Goal: Use online tool/utility: Utilize a website feature to perform a specific function

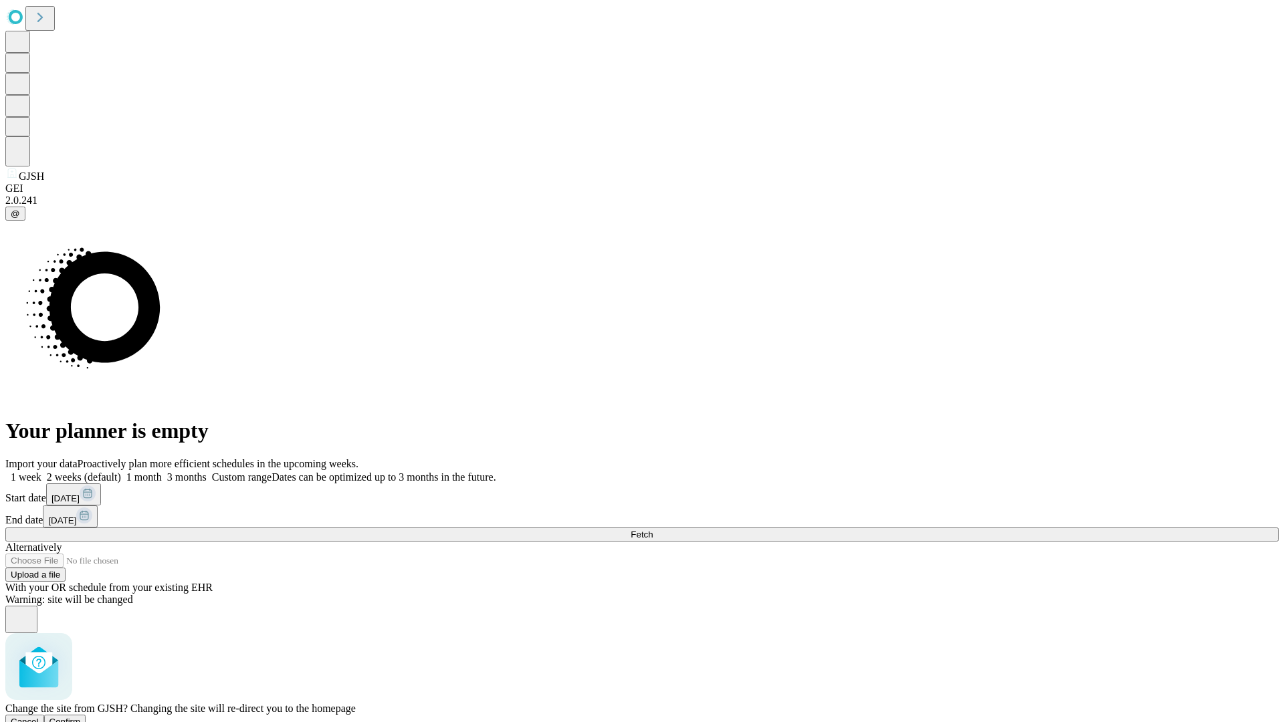
click at [81, 717] on span "Confirm" at bounding box center [65, 722] width 31 height 10
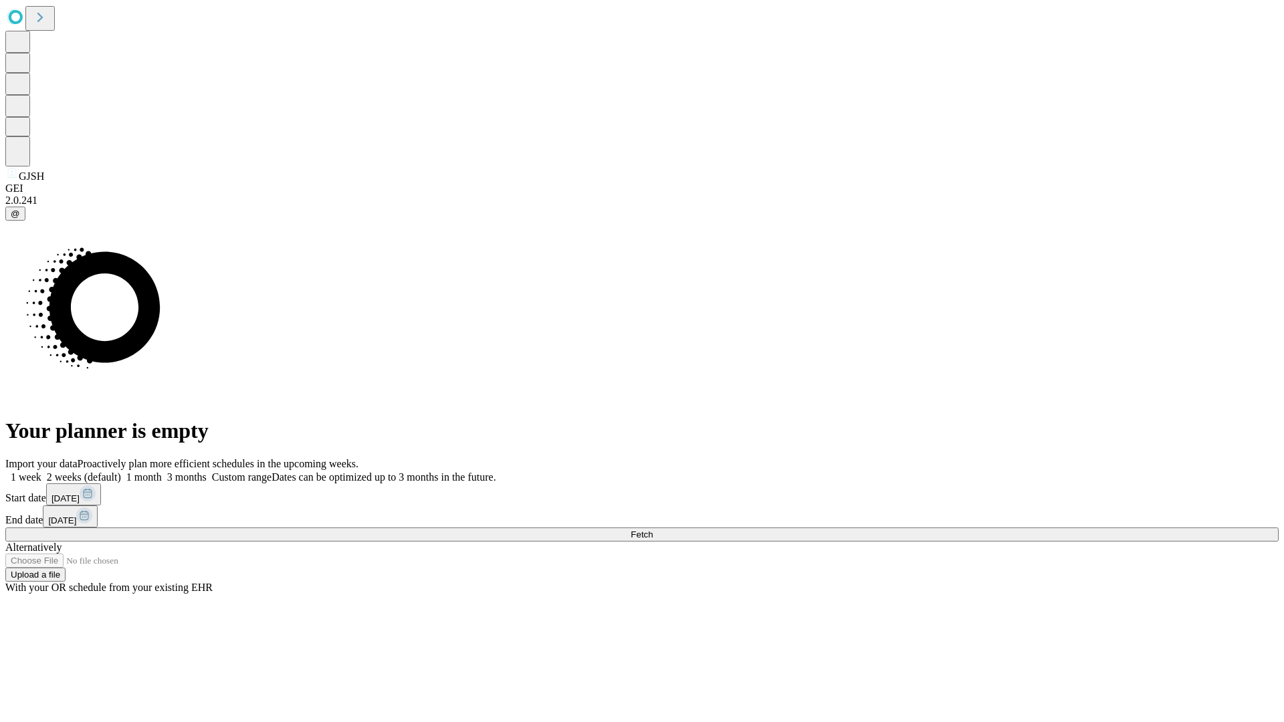
click at [41, 472] on label "1 week" at bounding box center [23, 477] width 36 height 11
click at [653, 530] on span "Fetch" at bounding box center [642, 535] width 22 height 10
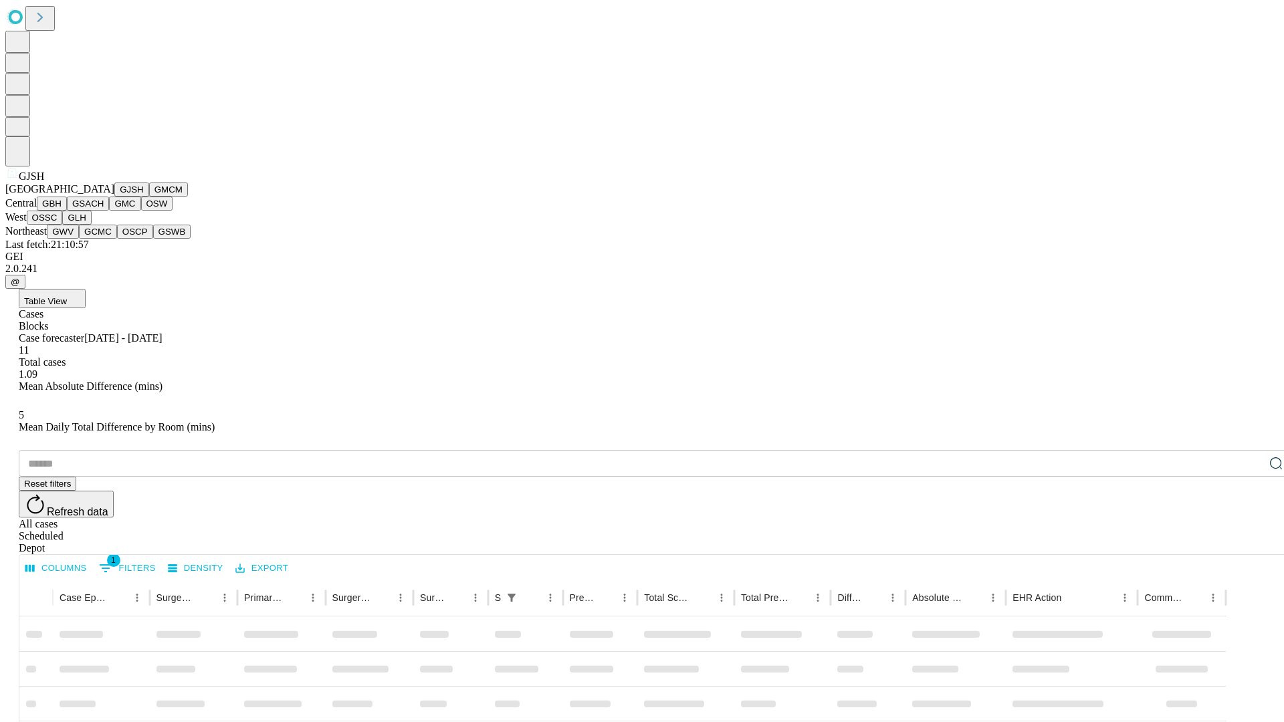
click at [149, 197] on button "GMCM" at bounding box center [168, 190] width 39 height 14
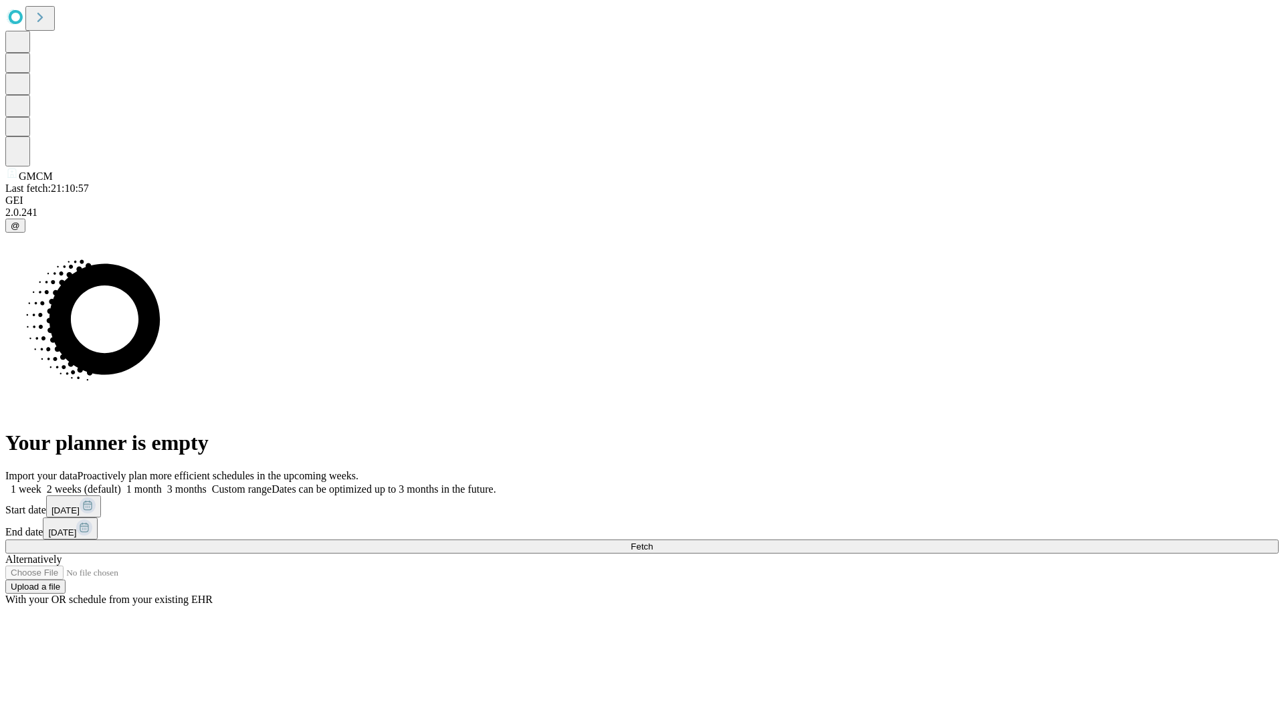
click at [41, 484] on label "1 week" at bounding box center [23, 489] width 36 height 11
click at [653, 542] on span "Fetch" at bounding box center [642, 547] width 22 height 10
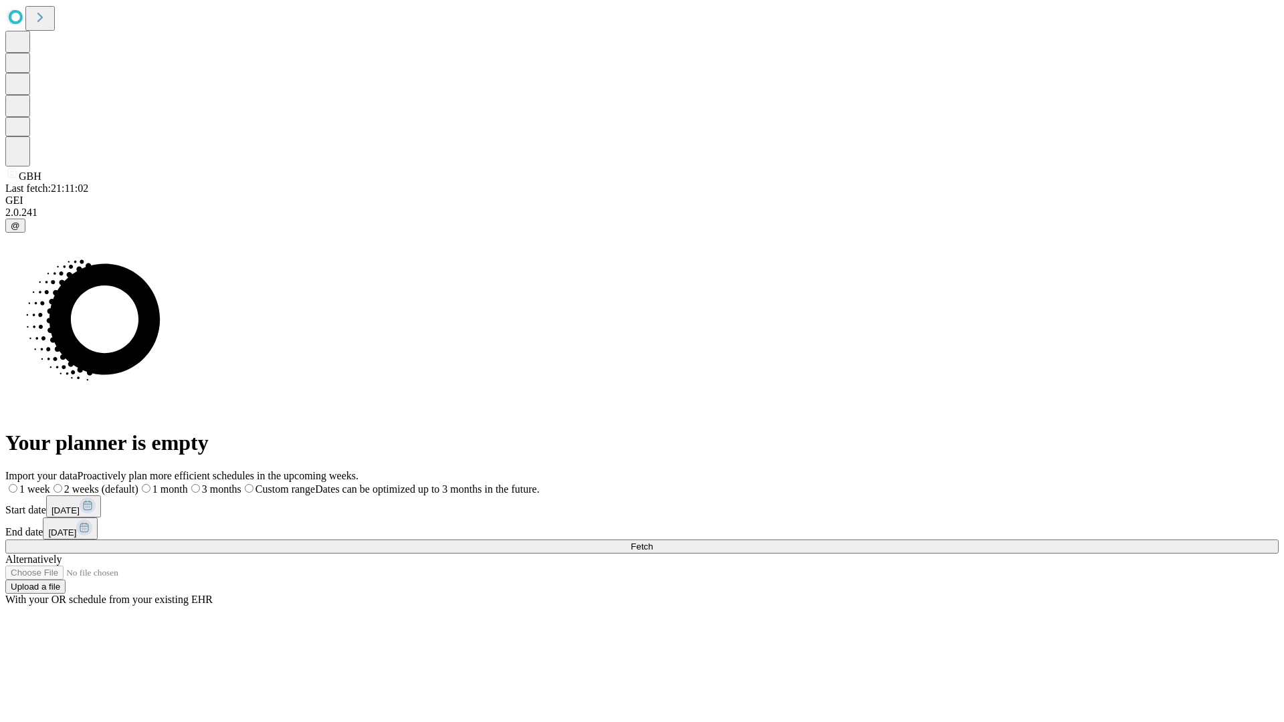
click at [50, 484] on label "1 week" at bounding box center [27, 489] width 45 height 11
click at [653, 542] on span "Fetch" at bounding box center [642, 547] width 22 height 10
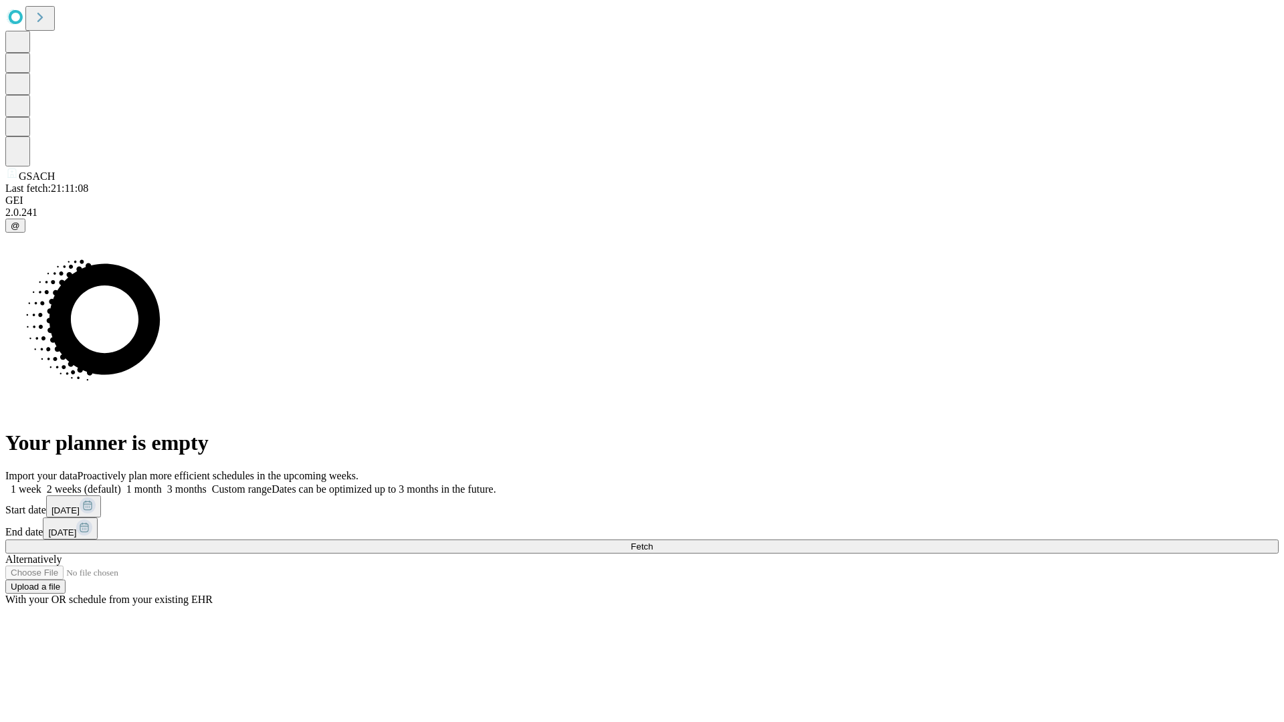
click at [41, 484] on label "1 week" at bounding box center [23, 489] width 36 height 11
click at [653, 542] on span "Fetch" at bounding box center [642, 547] width 22 height 10
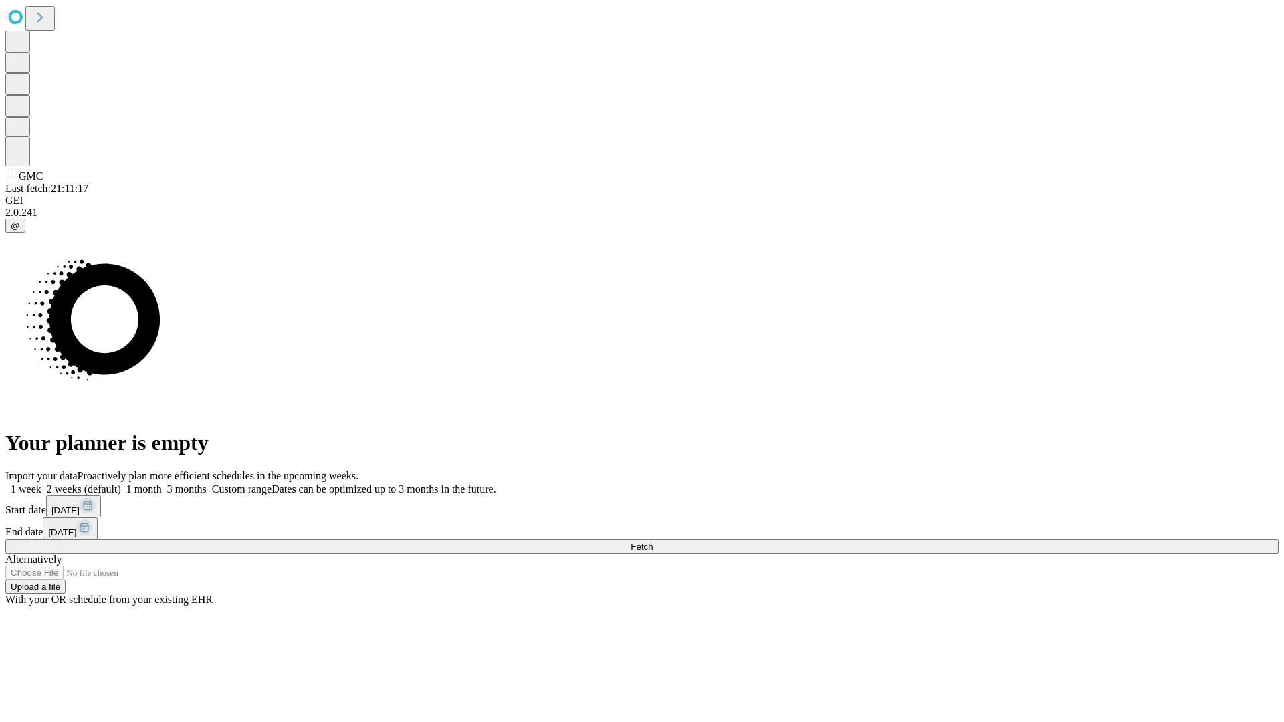
click at [41, 484] on label "1 week" at bounding box center [23, 489] width 36 height 11
click at [653, 542] on span "Fetch" at bounding box center [642, 547] width 22 height 10
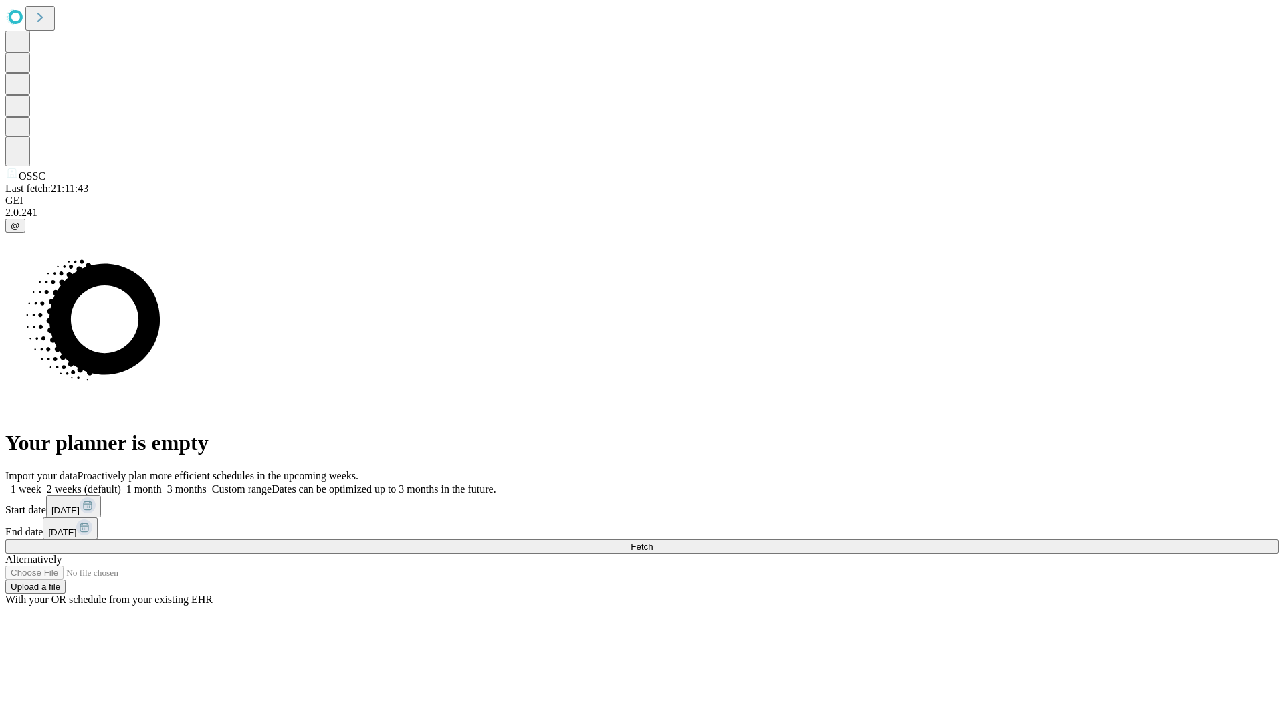
click at [41, 484] on label "1 week" at bounding box center [23, 489] width 36 height 11
click at [653, 542] on span "Fetch" at bounding box center [642, 547] width 22 height 10
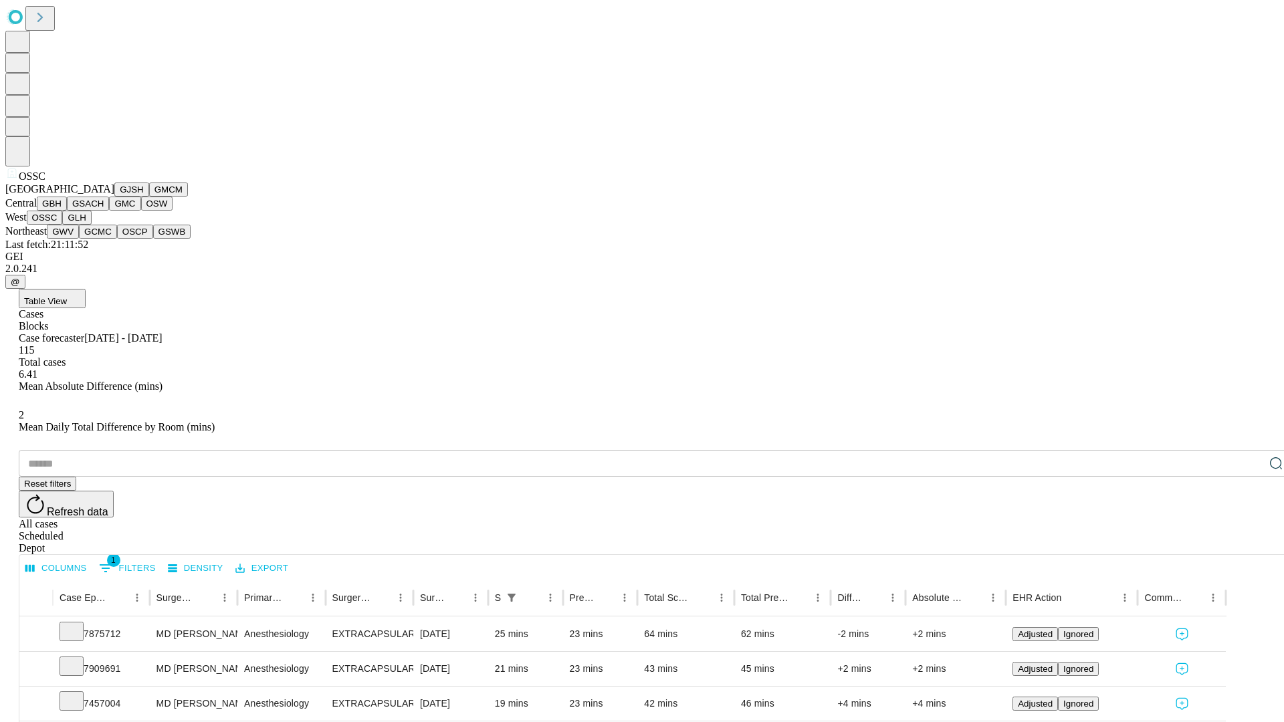
click at [91, 225] on button "GLH" at bounding box center [76, 218] width 29 height 14
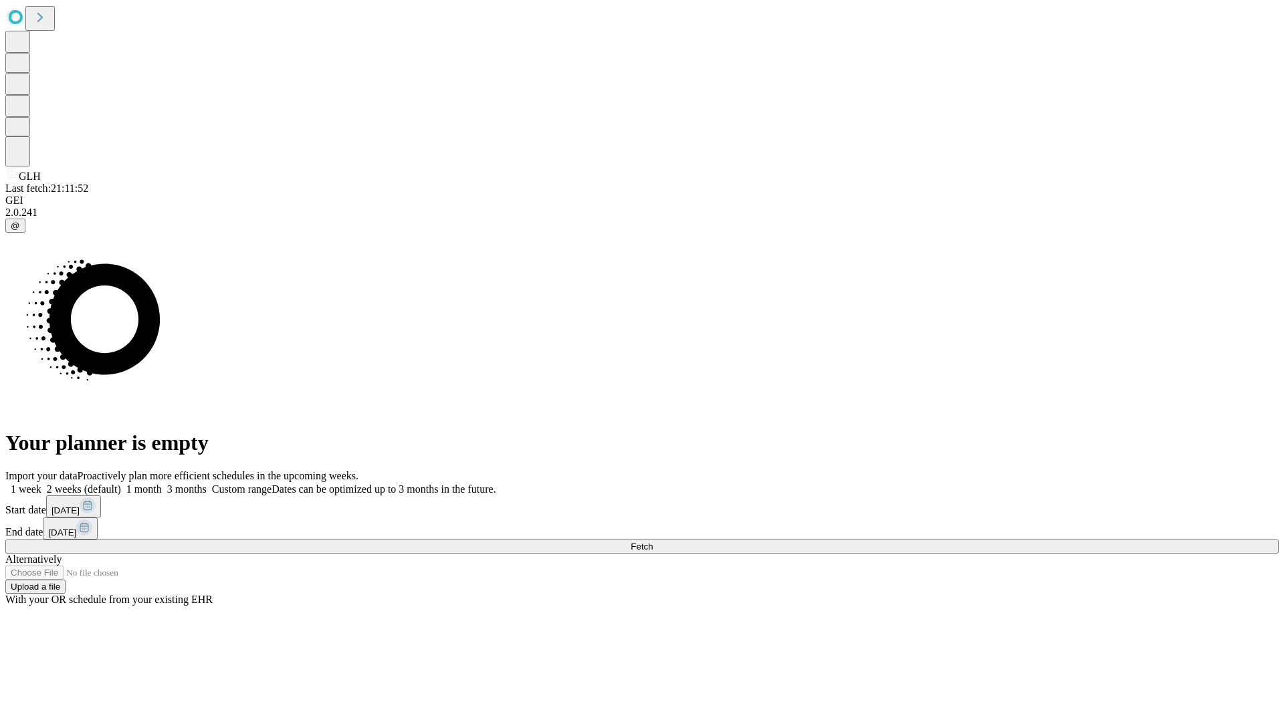
click at [41, 484] on label "1 week" at bounding box center [23, 489] width 36 height 11
click at [653, 542] on span "Fetch" at bounding box center [642, 547] width 22 height 10
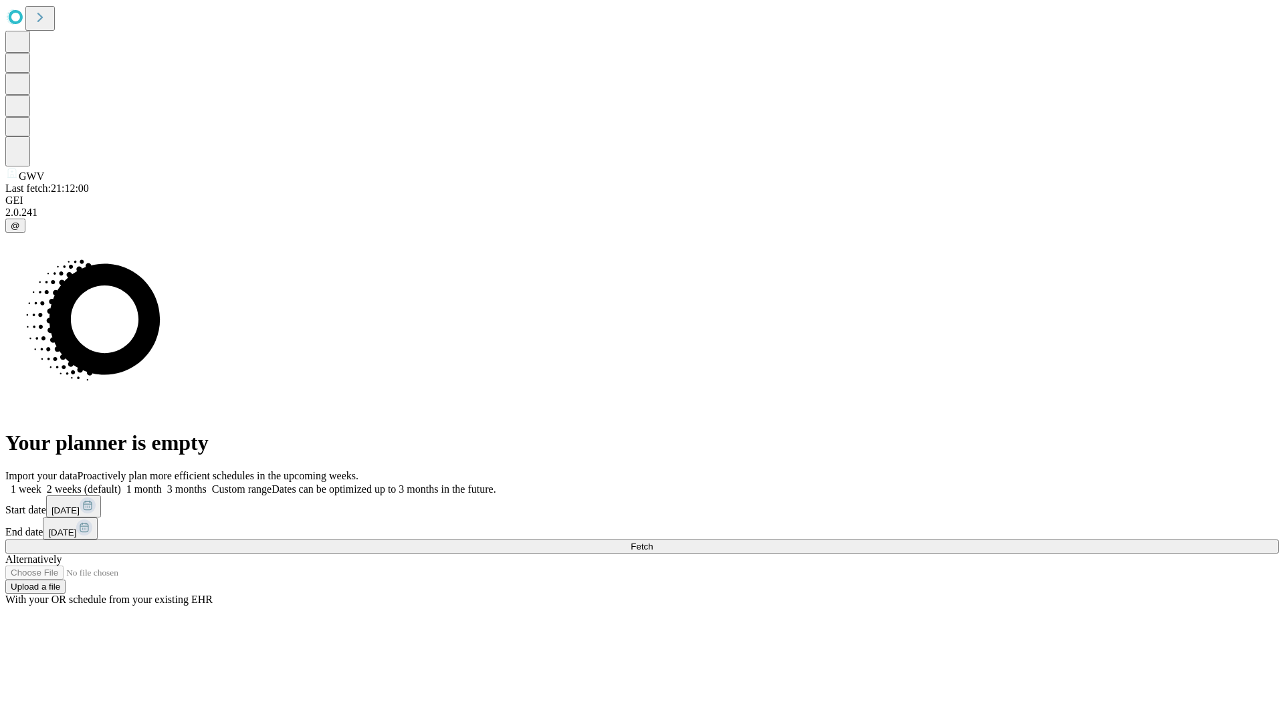
click at [41, 484] on label "1 week" at bounding box center [23, 489] width 36 height 11
click at [653, 542] on span "Fetch" at bounding box center [642, 547] width 22 height 10
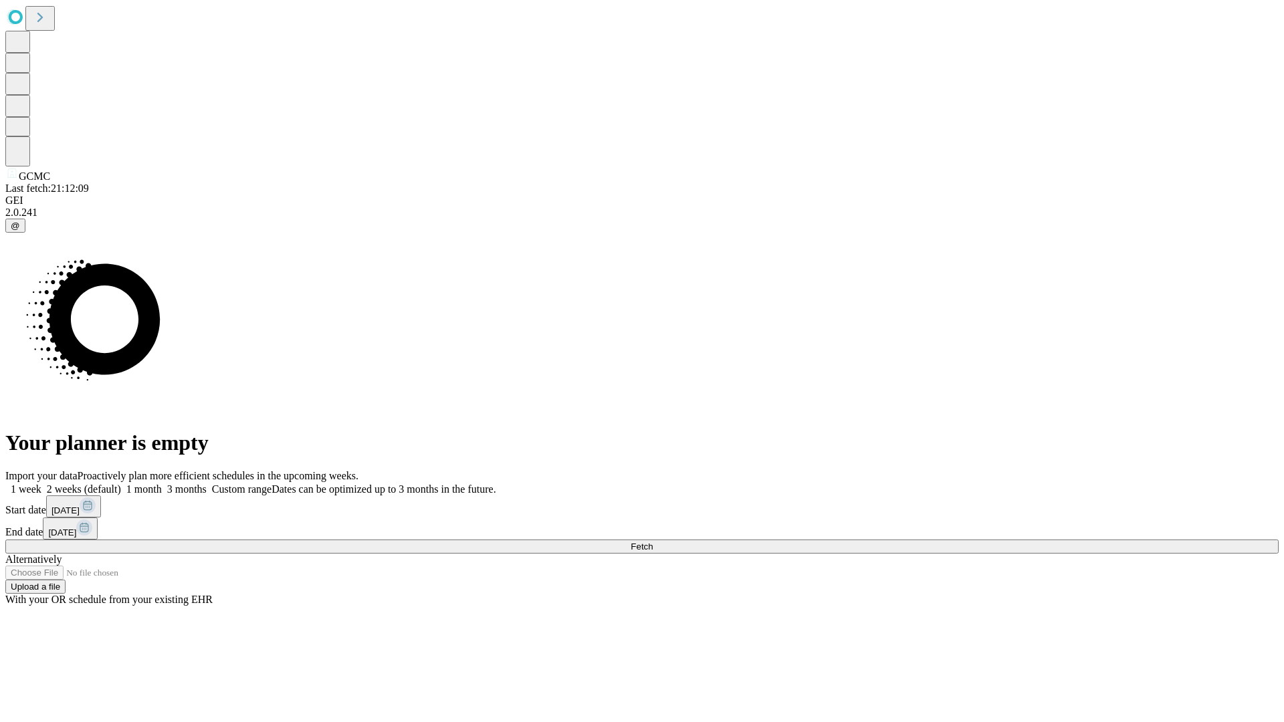
click at [41, 484] on label "1 week" at bounding box center [23, 489] width 36 height 11
click at [653, 542] on span "Fetch" at bounding box center [642, 547] width 22 height 10
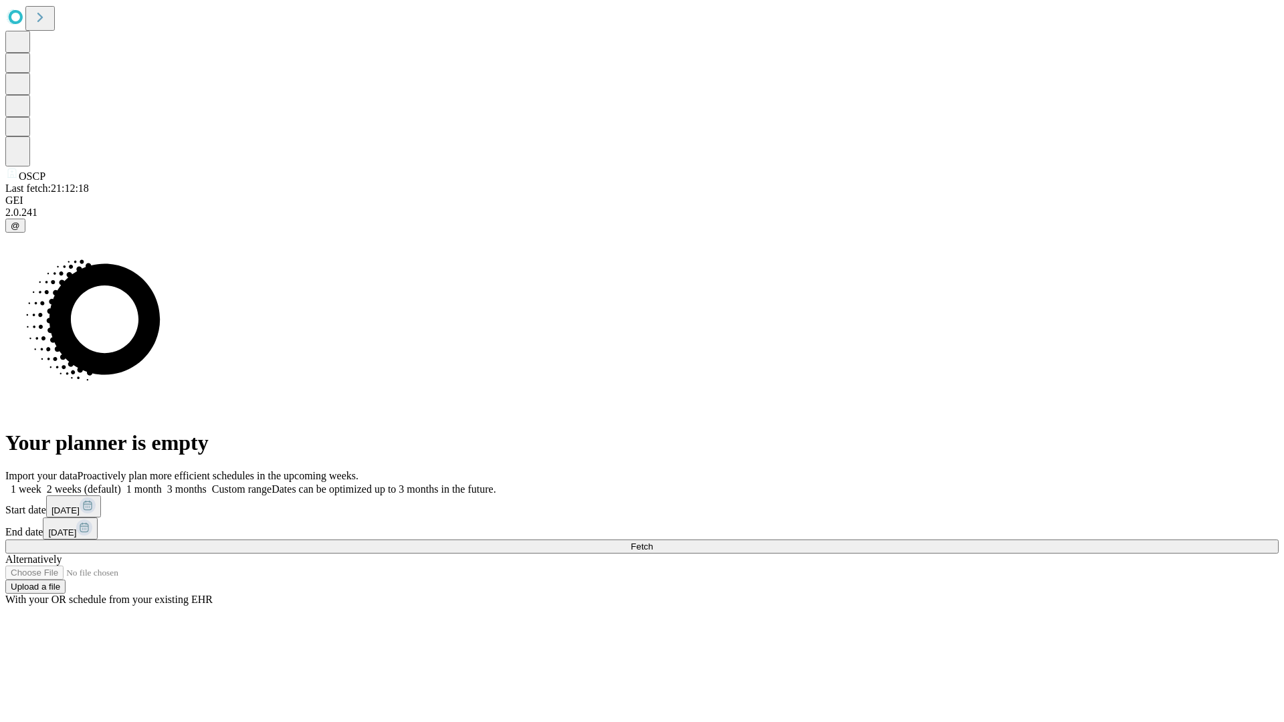
click at [41, 484] on label "1 week" at bounding box center [23, 489] width 36 height 11
click at [653, 542] on span "Fetch" at bounding box center [642, 547] width 22 height 10
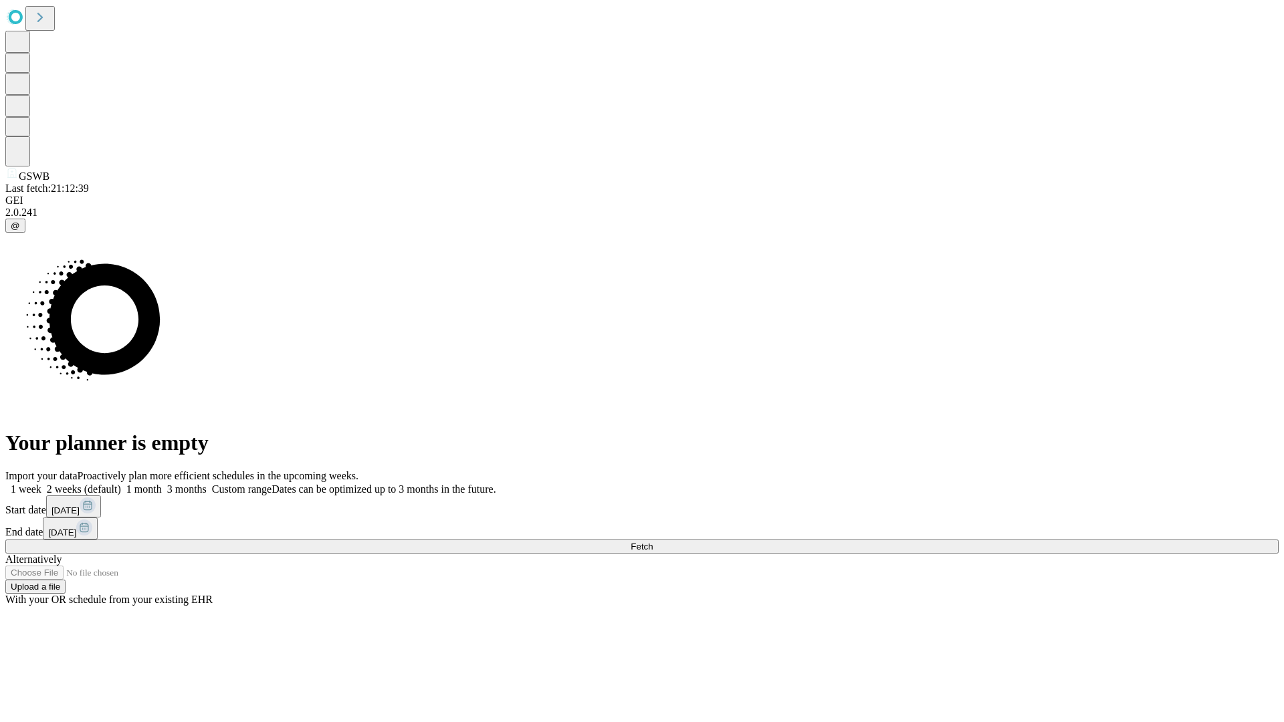
click at [41, 484] on label "1 week" at bounding box center [23, 489] width 36 height 11
click at [653, 542] on span "Fetch" at bounding box center [642, 547] width 22 height 10
